Goal: Information Seeking & Learning: Learn about a topic

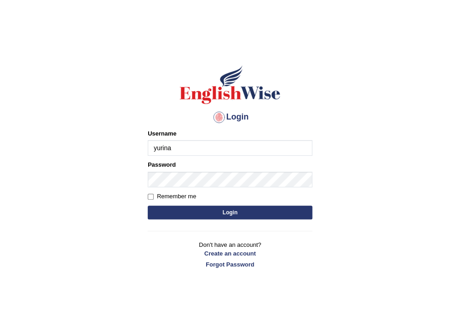
type input "yurina"
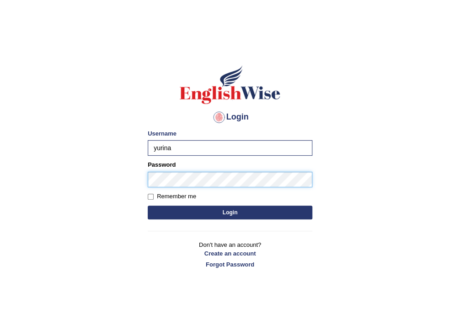
click at [148, 205] on button "Login" at bounding box center [230, 212] width 165 height 14
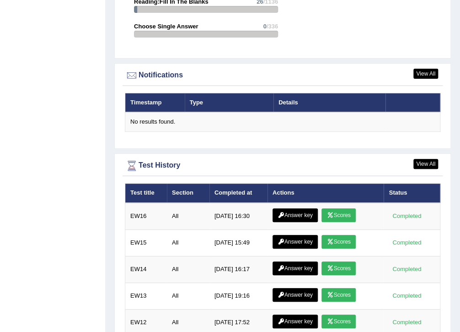
scroll to position [1264, 0]
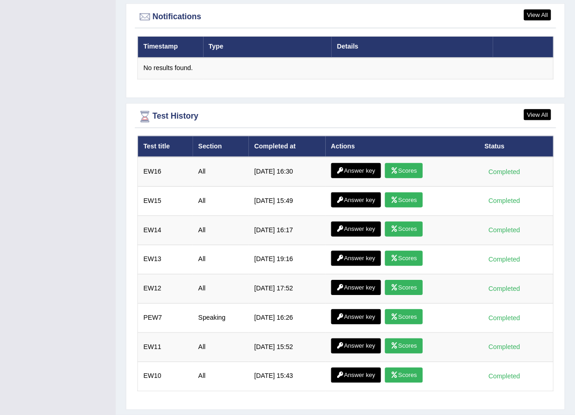
scroll to position [1156, 0]
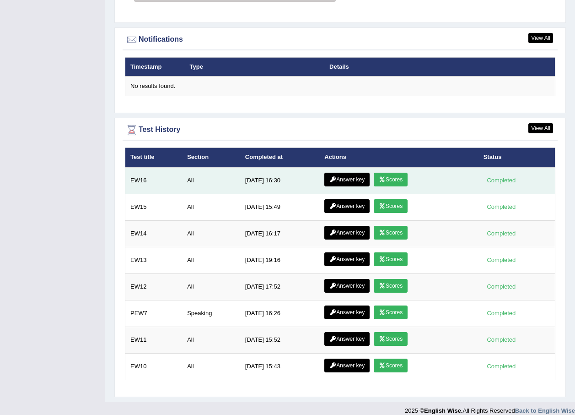
click at [343, 173] on link "Answer key" at bounding box center [346, 180] width 45 height 14
click at [342, 173] on link "Answer key" at bounding box center [346, 180] width 45 height 14
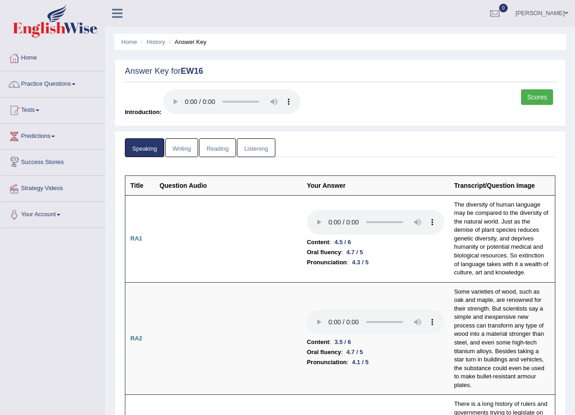
click at [186, 148] on link "Writing" at bounding box center [181, 147] width 33 height 19
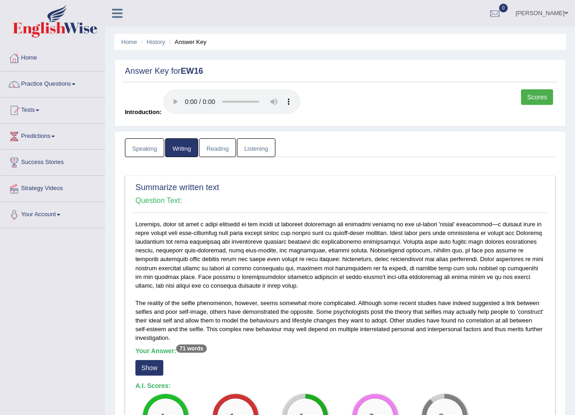
click at [225, 145] on link "Reading" at bounding box center [217, 147] width 37 height 19
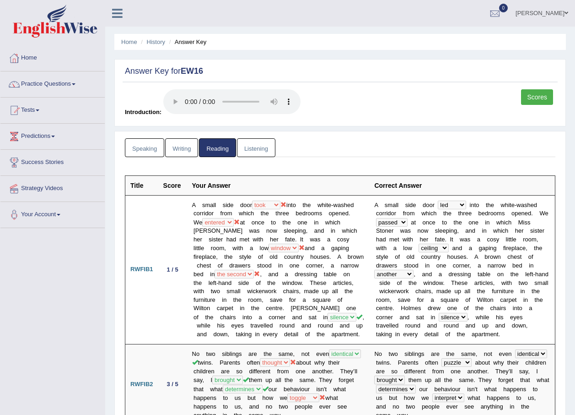
click at [259, 149] on link "Listening" at bounding box center [256, 147] width 38 height 19
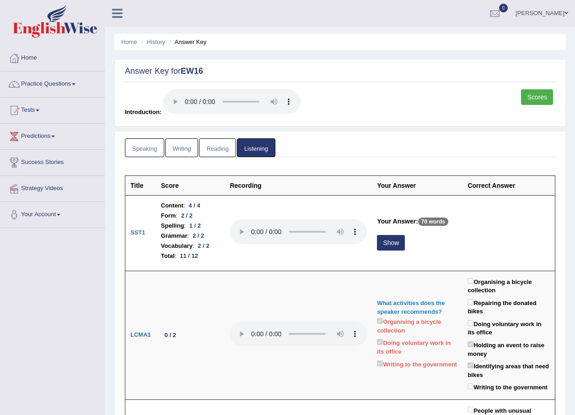
click at [136, 150] on link "Speaking" at bounding box center [144, 147] width 39 height 19
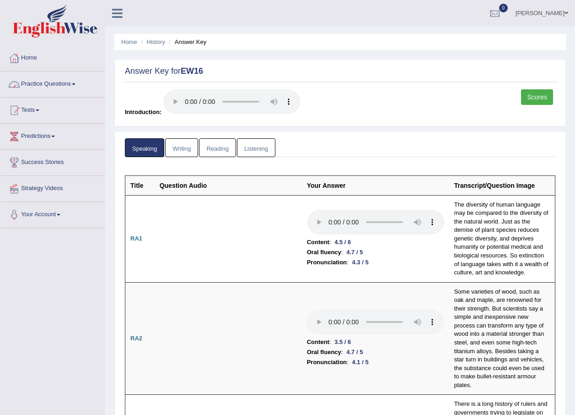
click at [72, 83] on link "Practice Questions" at bounding box center [52, 82] width 104 height 23
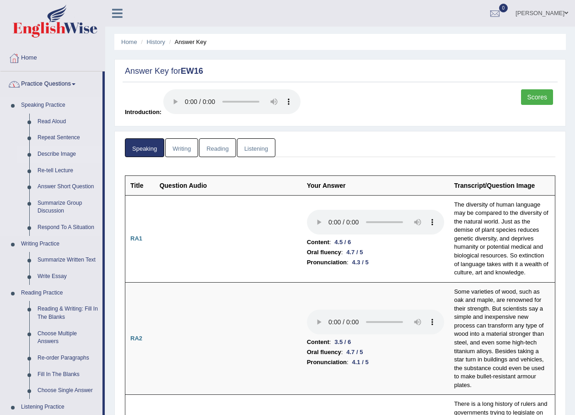
click at [63, 154] on link "Describe Image" at bounding box center [67, 154] width 69 height 16
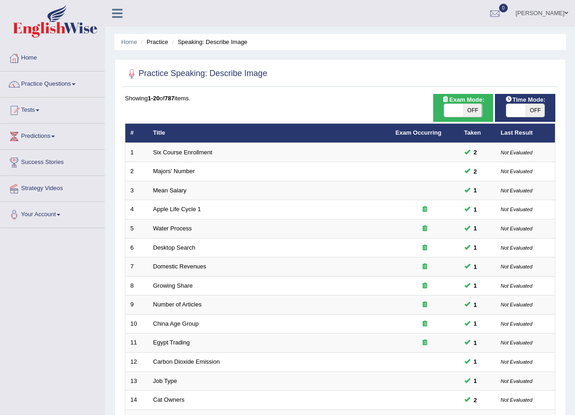
click at [526, 109] on span "OFF" at bounding box center [534, 110] width 19 height 13
checkbox input "true"
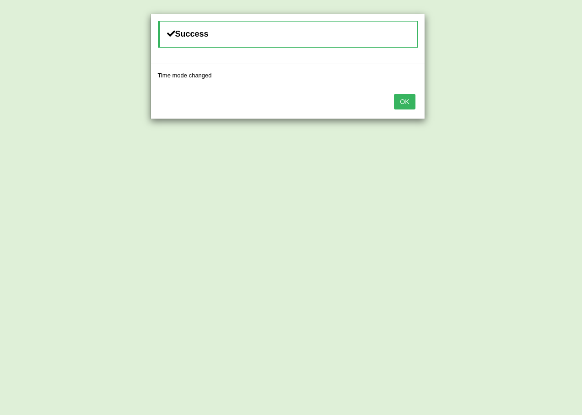
click at [405, 99] on button "OK" at bounding box center [404, 102] width 21 height 16
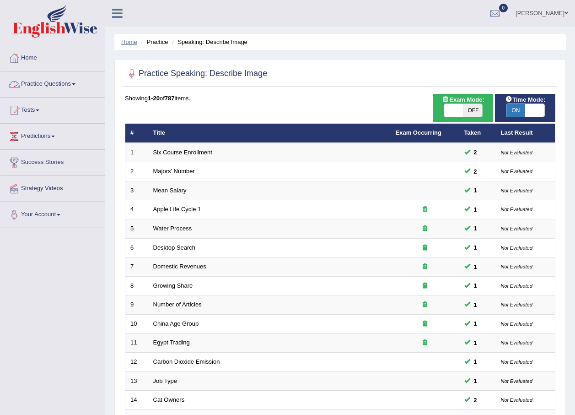
click at [133, 39] on link "Home" at bounding box center [129, 41] width 16 height 7
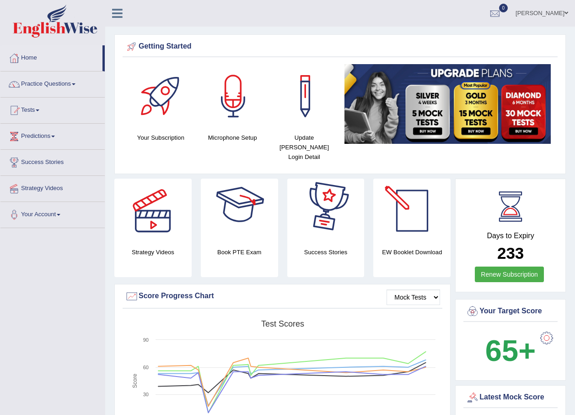
click at [411, 204] on div at bounding box center [412, 210] width 64 height 64
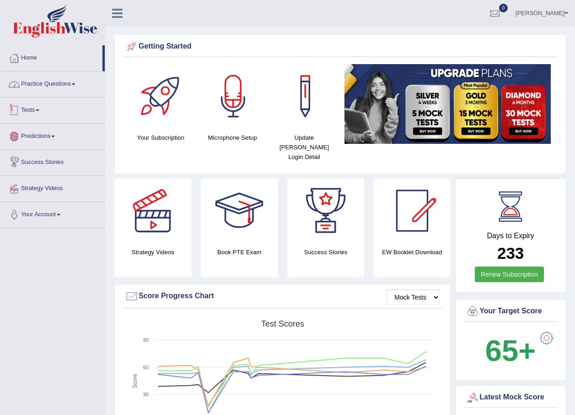
click at [52, 86] on link "Practice Questions" at bounding box center [52, 82] width 104 height 23
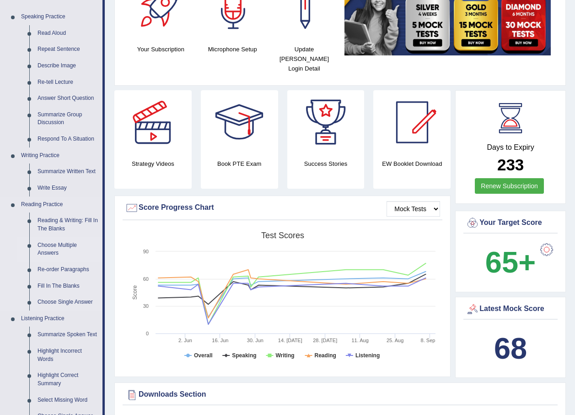
scroll to position [92, 0]
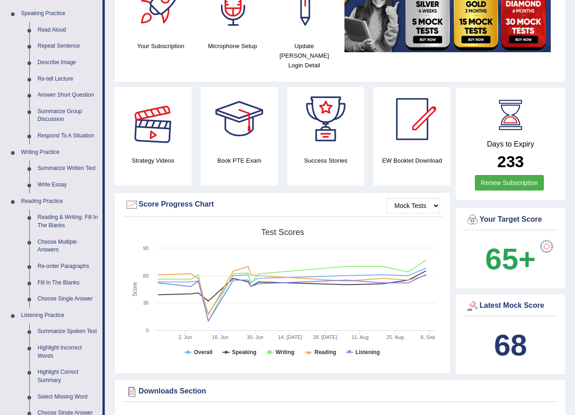
click at [141, 119] on div at bounding box center [153, 119] width 64 height 64
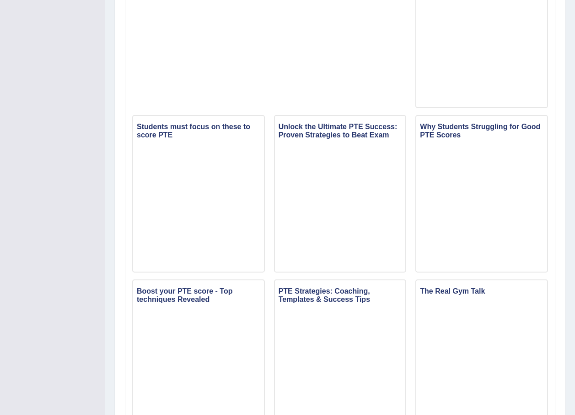
scroll to position [320, 0]
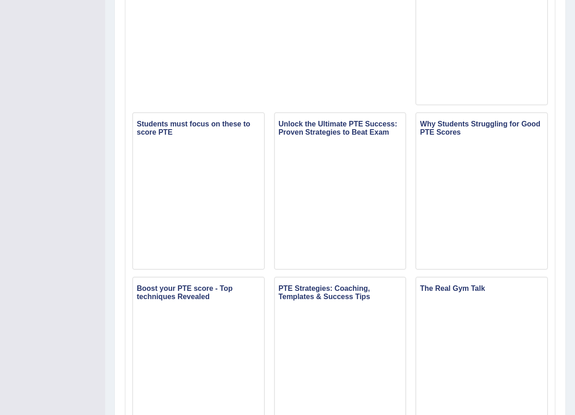
click at [573, 313] on div "Home Strategy Videos and Podcasts Strategy Videos and Podcasts Strategy Videos …" at bounding box center [340, 228] width 470 height 1096
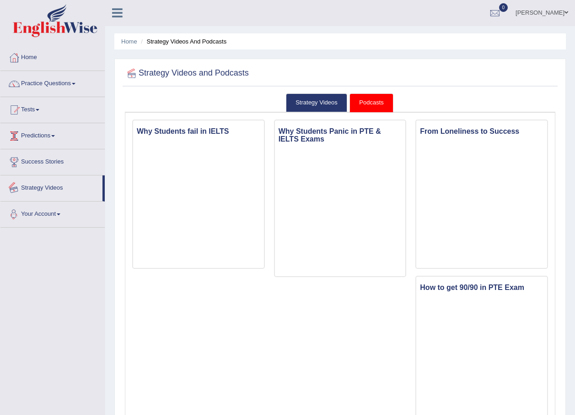
scroll to position [0, 0]
click at [62, 84] on link "Practice Questions" at bounding box center [52, 82] width 104 height 23
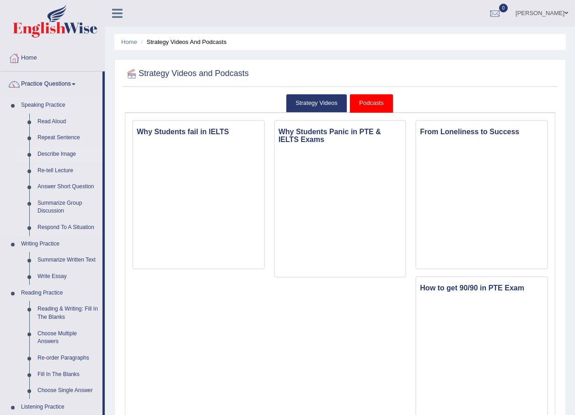
click at [55, 151] on link "Describe Image" at bounding box center [67, 154] width 69 height 16
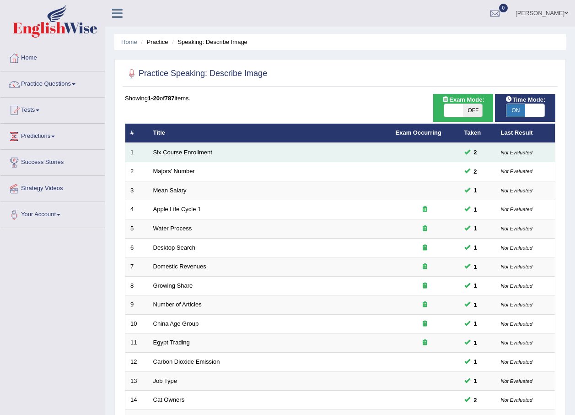
click at [178, 151] on link "Six Course Enrollment" at bounding box center [182, 152] width 59 height 7
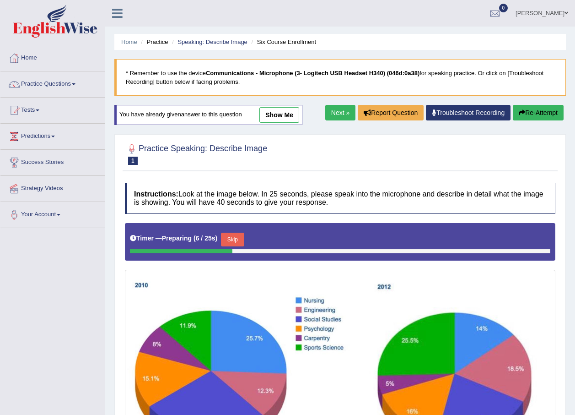
click at [283, 116] on link "show me" at bounding box center [279, 115] width 40 height 16
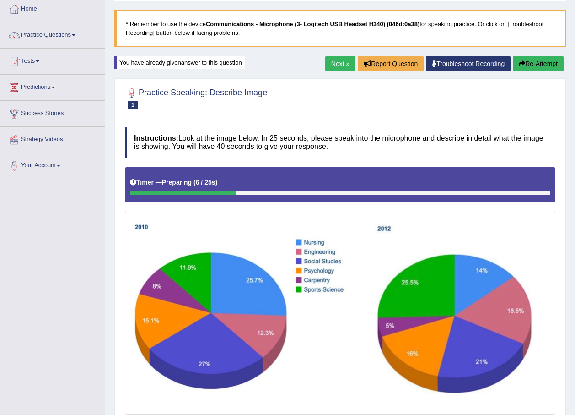
scroll to position [304, 0]
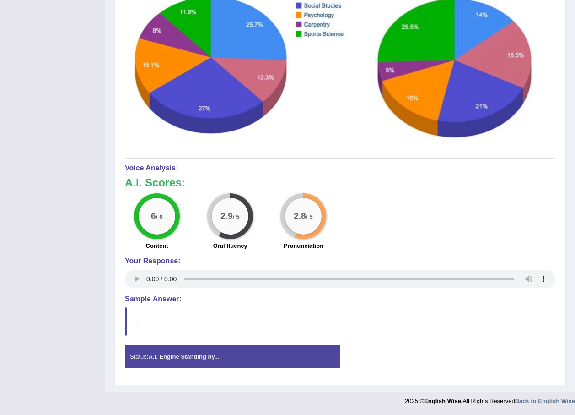
click at [454, 333] on blockquote "." at bounding box center [340, 321] width 431 height 28
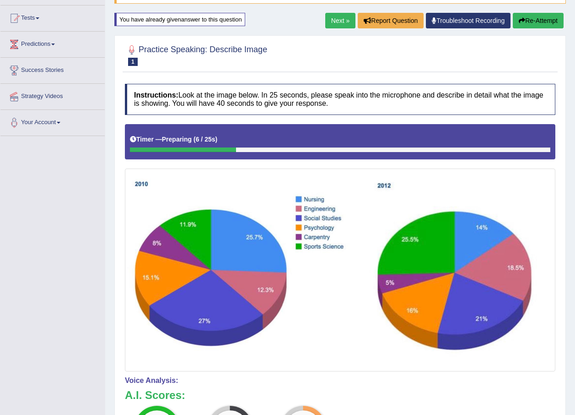
scroll to position [76, 0]
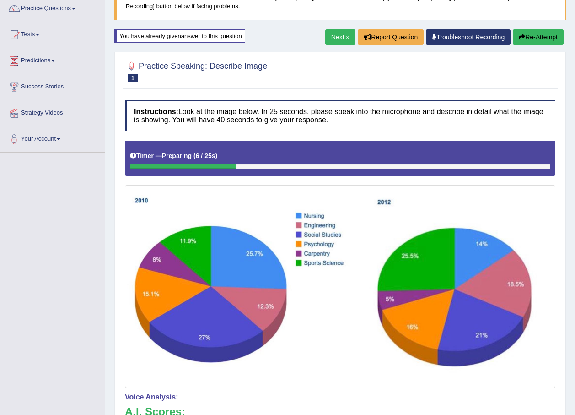
click at [526, 38] on button "Re-Attempt" at bounding box center [538, 37] width 51 height 16
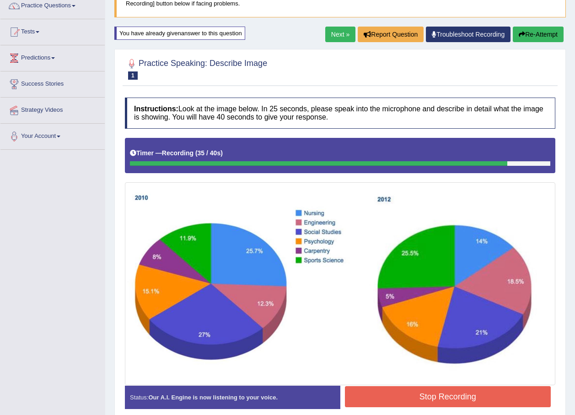
click at [386, 390] on button "Stop Recording" at bounding box center [448, 396] width 206 height 21
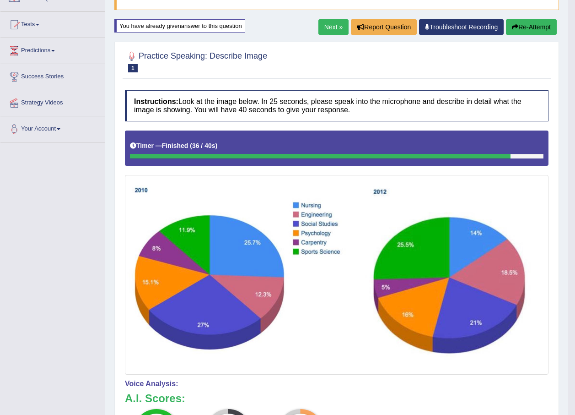
scroll to position [72, 0]
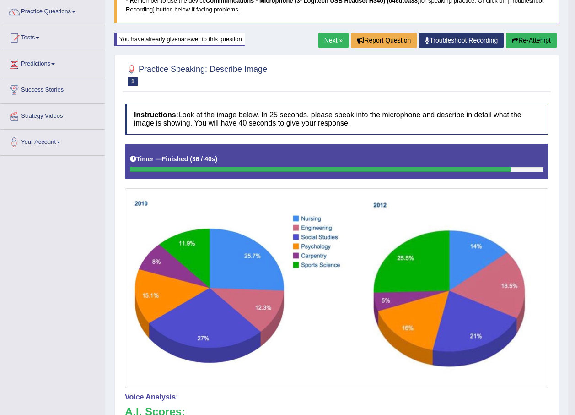
click at [541, 41] on button "Re-Attempt" at bounding box center [531, 40] width 51 height 16
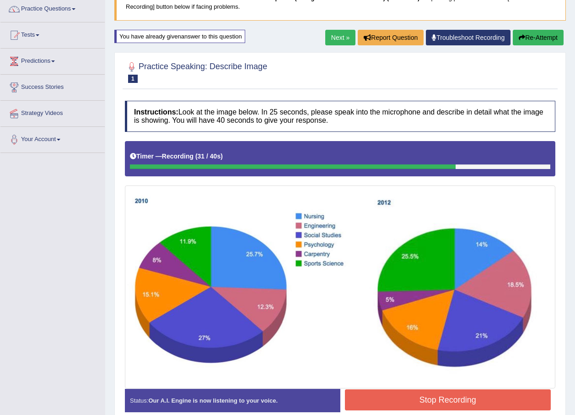
scroll to position [119, 0]
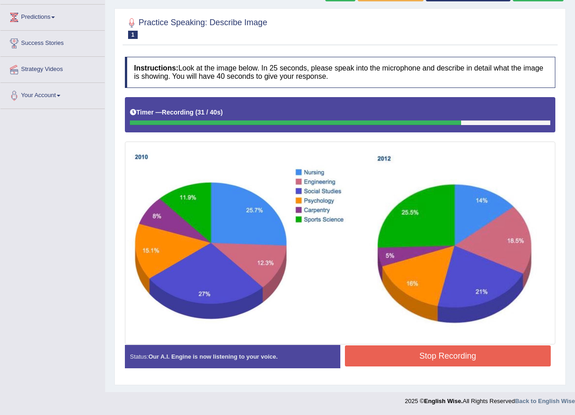
click at [412, 352] on button "Stop Recording" at bounding box center [448, 355] width 206 height 21
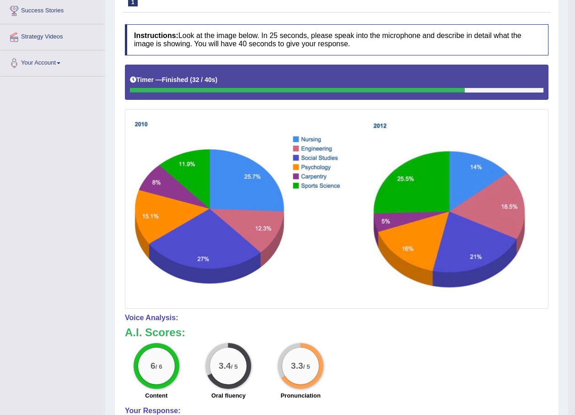
scroll to position [27, 0]
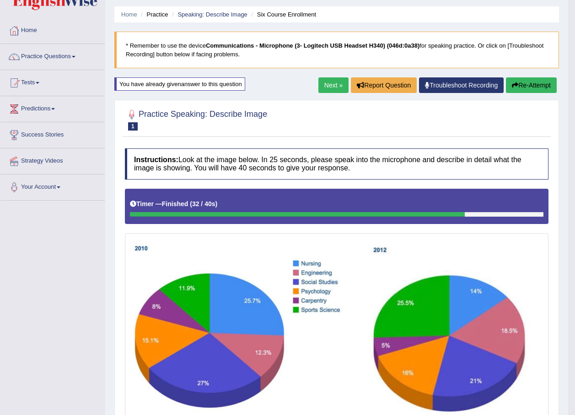
click at [523, 86] on button "Re-Attempt" at bounding box center [531, 85] width 51 height 16
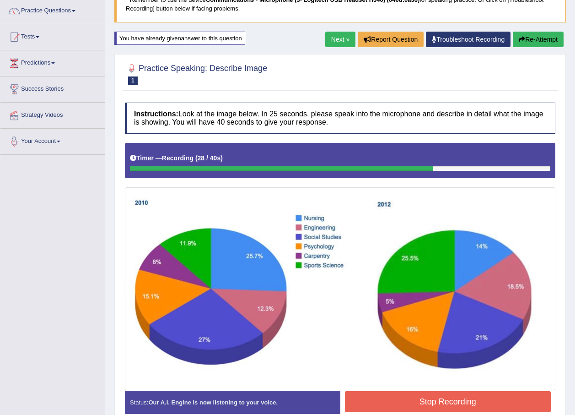
scroll to position [119, 0]
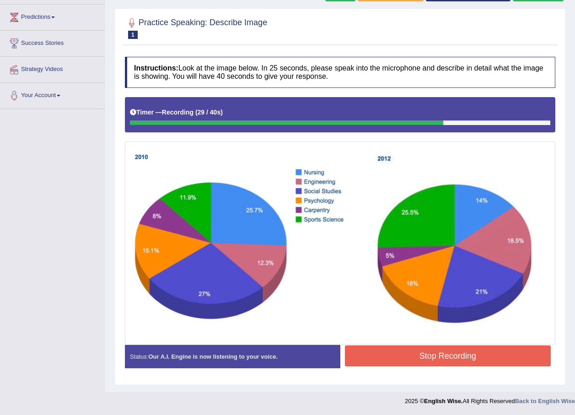
drag, startPoint x: 397, startPoint y: 357, endPoint x: 410, endPoint y: 349, distance: 15.2
click at [398, 354] on button "Stop Recording" at bounding box center [448, 355] width 206 height 21
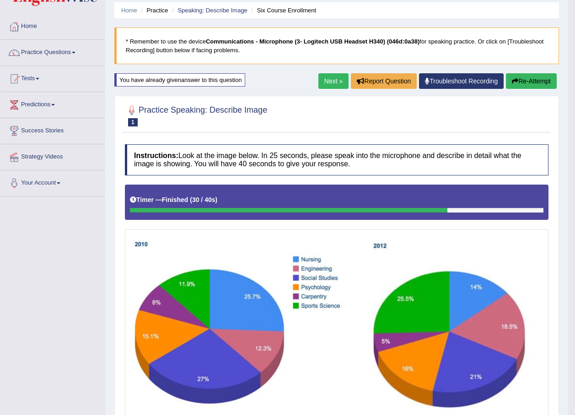
scroll to position [27, 0]
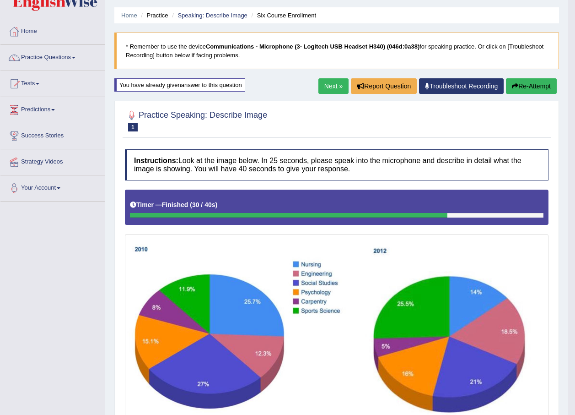
click at [519, 86] on button "Re-Attempt" at bounding box center [531, 86] width 51 height 16
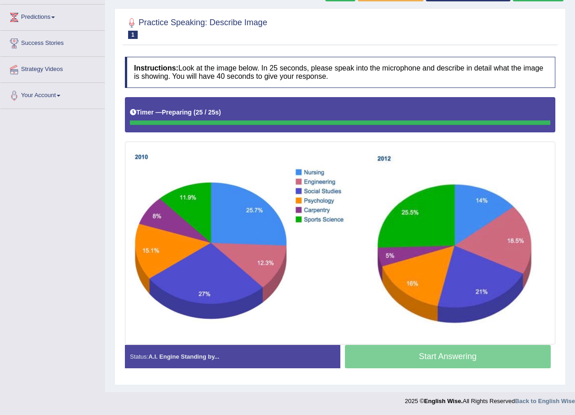
scroll to position [119, 0]
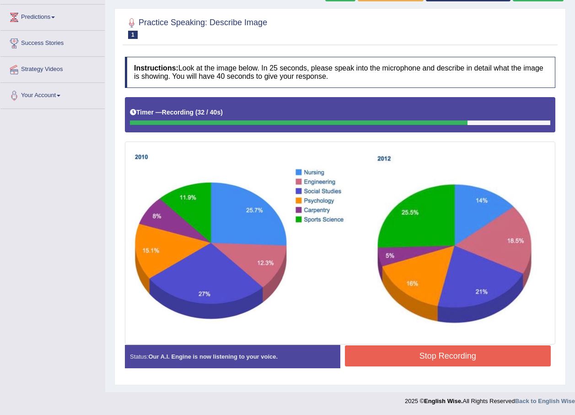
click at [408, 352] on button "Stop Recording" at bounding box center [448, 355] width 206 height 21
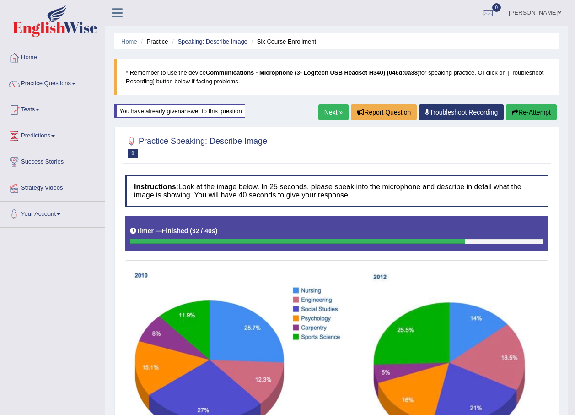
scroll to position [0, 0]
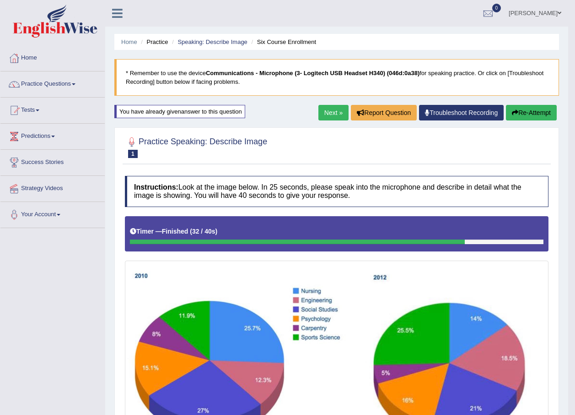
click at [329, 110] on link "Next »" at bounding box center [334, 113] width 30 height 16
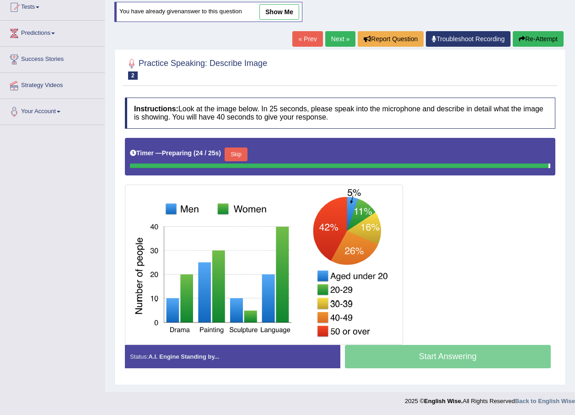
scroll to position [76, 0]
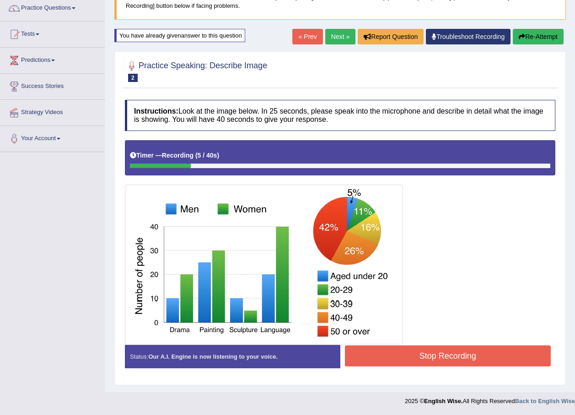
click at [523, 39] on icon "button" at bounding box center [522, 36] width 6 height 6
